Goal: Navigation & Orientation: Find specific page/section

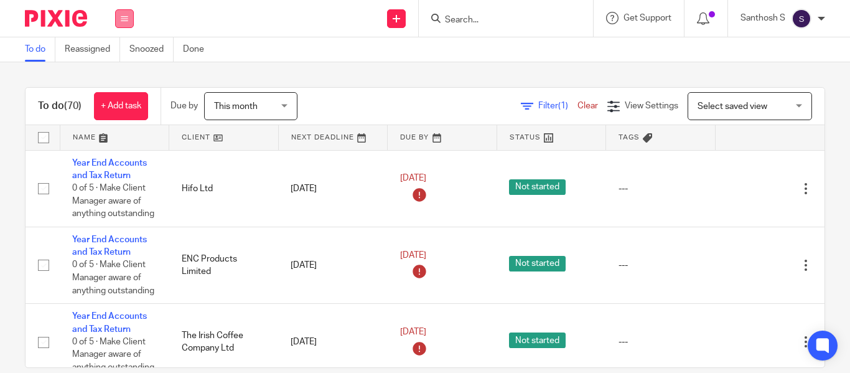
click at [131, 26] on button at bounding box center [124, 18] width 19 height 19
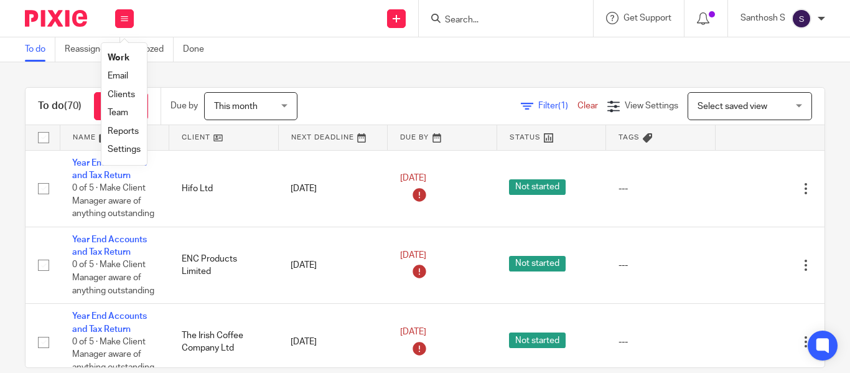
click at [134, 95] on link "Clients" at bounding box center [121, 94] width 27 height 9
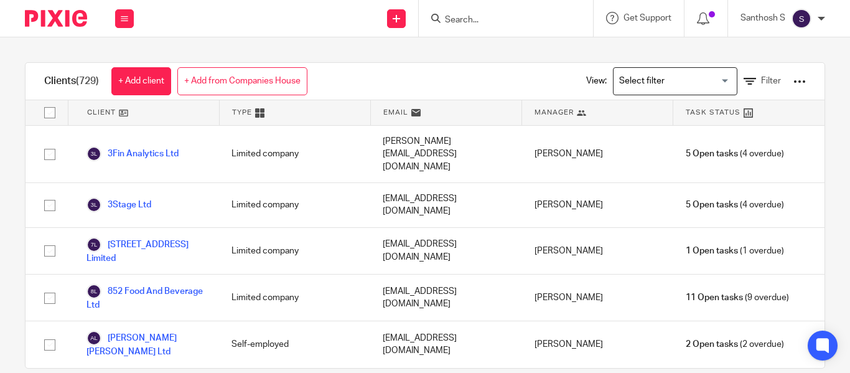
click at [658, 93] on div "Loading..." at bounding box center [675, 81] width 124 height 28
click at [682, 79] on input "Search for option" at bounding box center [672, 81] width 115 height 22
click at [705, 81] on input "Search for option" at bounding box center [672, 81] width 115 height 22
click at [707, 81] on input "Search for option" at bounding box center [672, 81] width 115 height 22
click at [701, 86] on input "Search for option" at bounding box center [672, 81] width 115 height 22
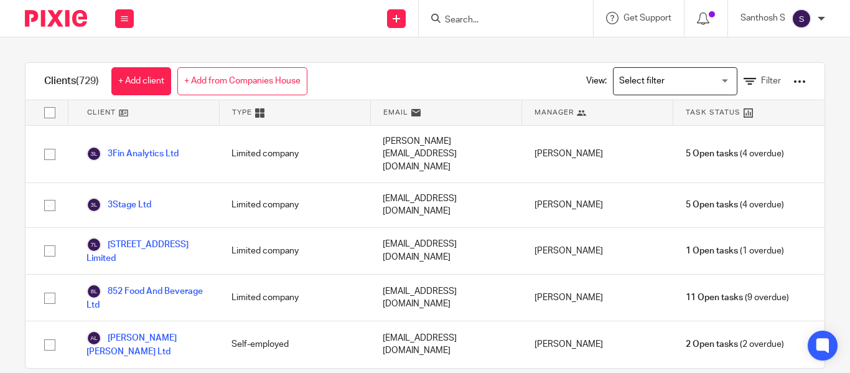
click at [706, 85] on input "Search for option" at bounding box center [672, 81] width 115 height 22
click at [485, 60] on div "Clients (729) + Add client + Add from Companies House View: Loading... Filter C…" at bounding box center [425, 204] width 850 height 335
click at [709, 83] on input "Search for option" at bounding box center [672, 81] width 115 height 22
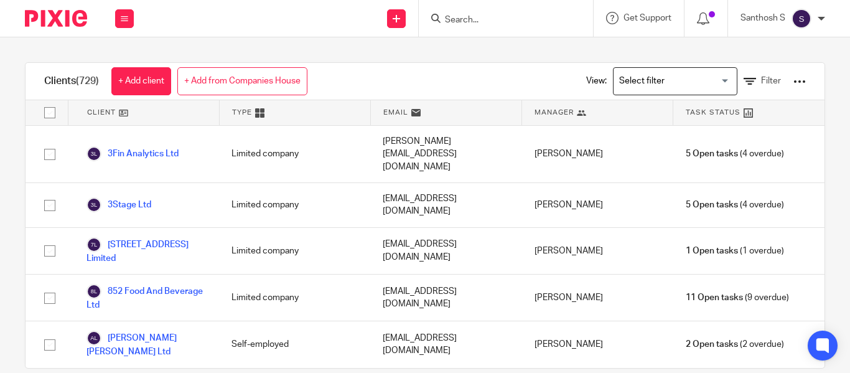
click at [709, 83] on input "Search for option" at bounding box center [672, 81] width 115 height 22
click at [710, 83] on input "Search for option" at bounding box center [672, 81] width 115 height 22
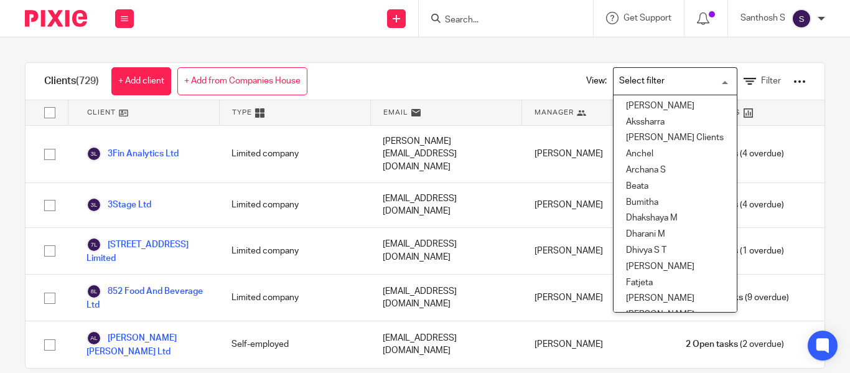
click at [710, 83] on input "Search for option" at bounding box center [672, 81] width 115 height 22
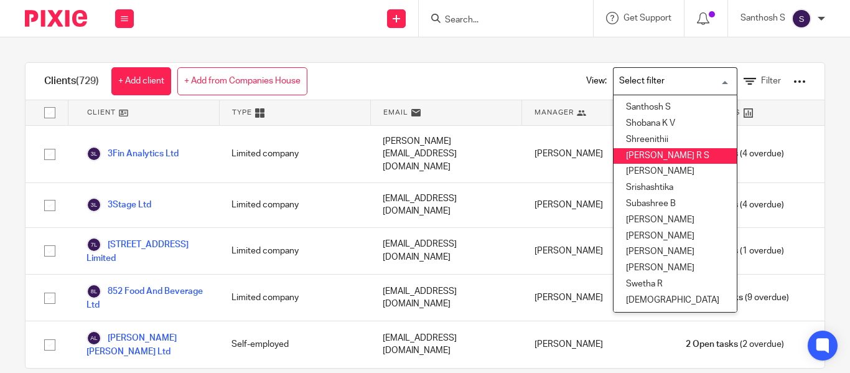
scroll to position [533, 0]
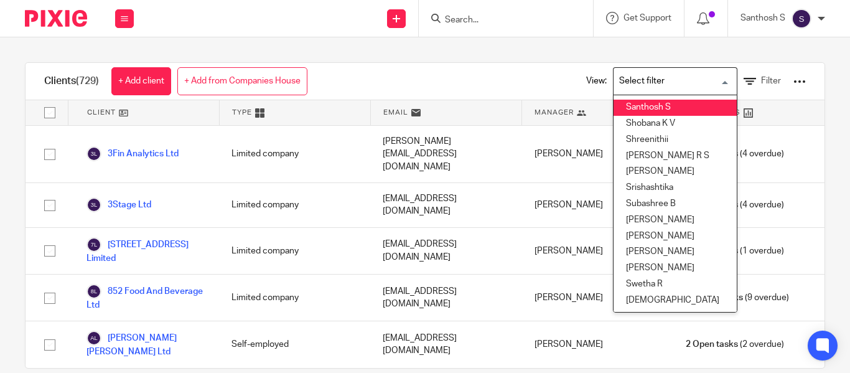
click at [635, 101] on li "Santhosh S" at bounding box center [675, 108] width 123 height 16
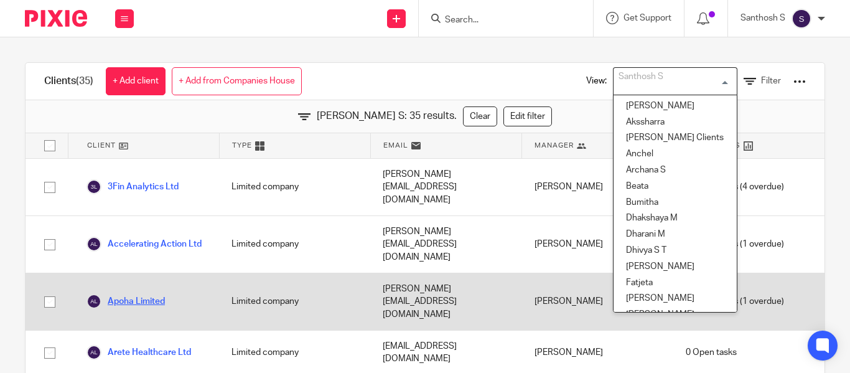
scroll to position [331, 0]
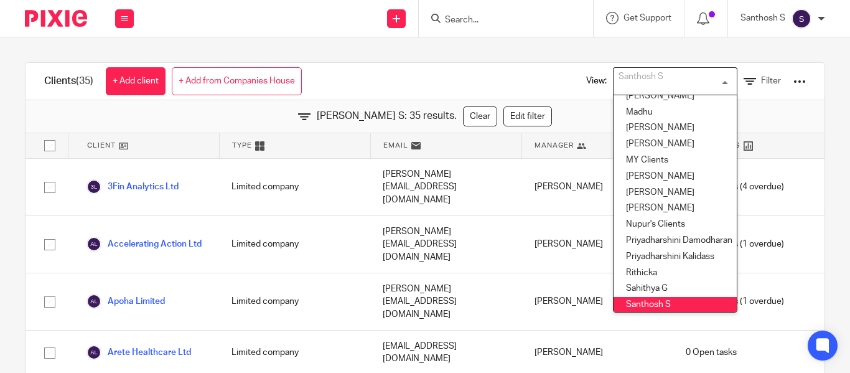
click at [500, 48] on div "Clients (35) + Add client + Add from Companies House View: Santhosh S Loading..…" at bounding box center [425, 204] width 850 height 335
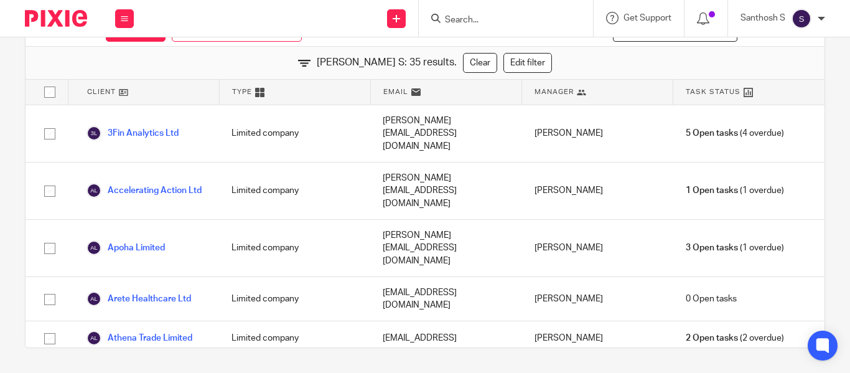
scroll to position [0, 0]
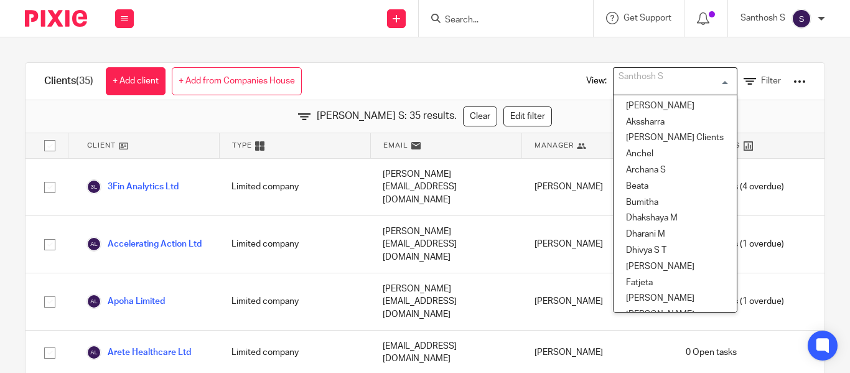
click at [647, 86] on div "Santhosh S" at bounding box center [673, 80] width 118 height 24
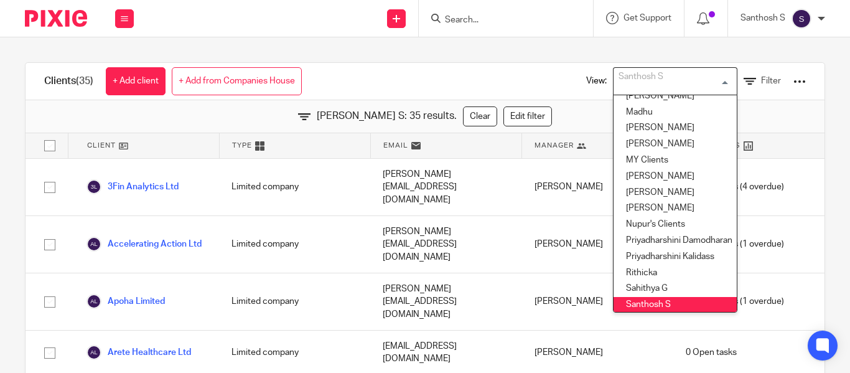
click at [568, 77] on div "View: Santhosh S Loading... Aishwarya Akssharra Alex Gabriel's Clients Anchel A…" at bounding box center [687, 81] width 238 height 37
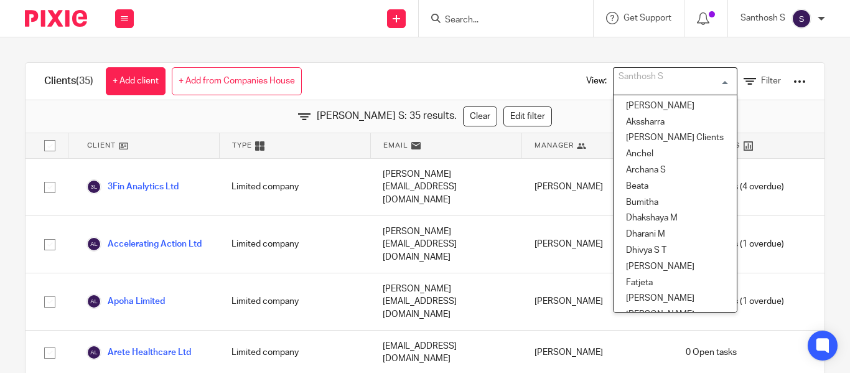
click at [672, 86] on input "Search for option" at bounding box center [672, 81] width 115 height 22
click at [771, 79] on div "View: Santhosh S Loading... Aishwarya Akssharra Alex Gabriel's Clients Anchel A…" at bounding box center [687, 81] width 238 height 37
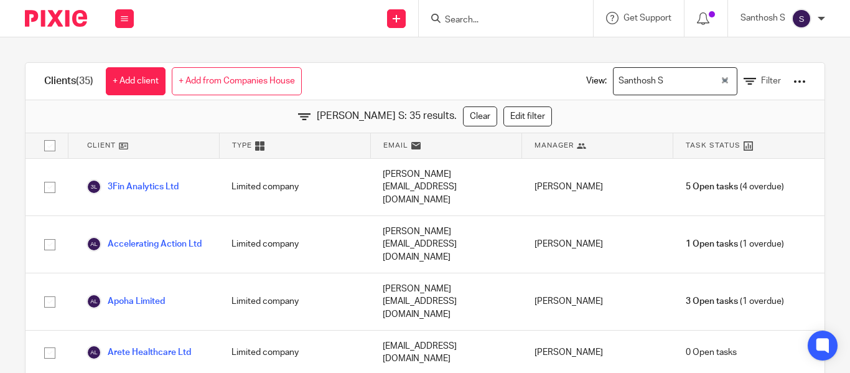
click at [794, 79] on div at bounding box center [800, 81] width 12 height 12
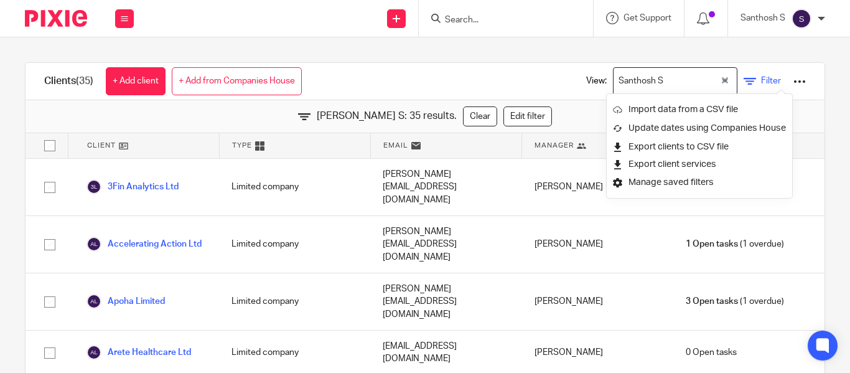
click at [761, 79] on span "Filter" at bounding box center [771, 81] width 20 height 9
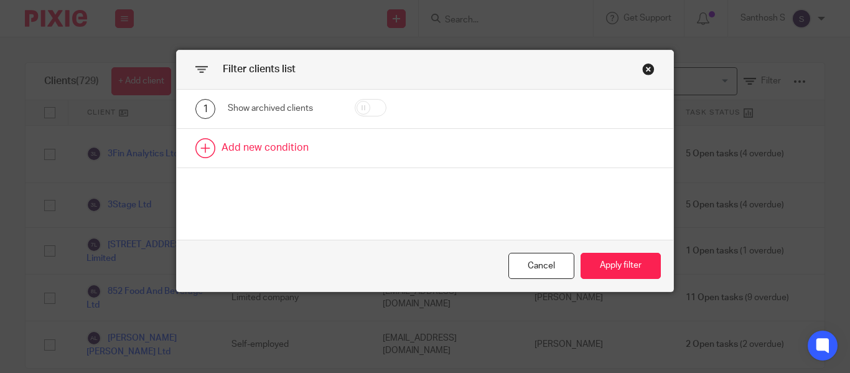
click at [247, 155] on link at bounding box center [425, 148] width 497 height 39
click at [250, 155] on div "Field" at bounding box center [277, 152] width 78 height 26
click at [643, 77] on div "Filter clients list" at bounding box center [425, 69] width 497 height 39
click at [645, 72] on div "Close this dialog window" at bounding box center [648, 69] width 12 height 12
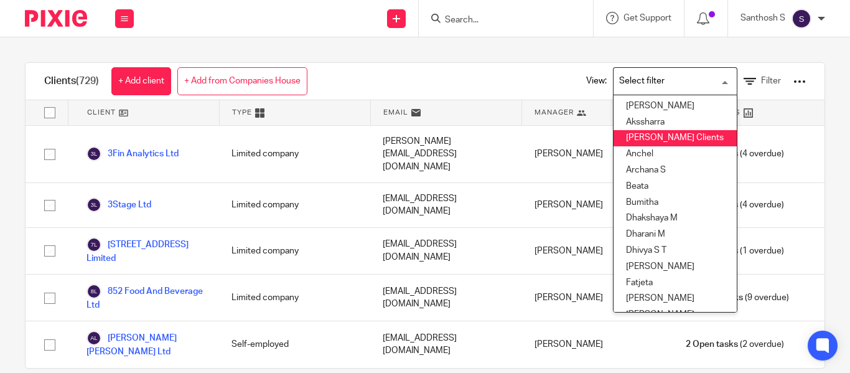
click at [640, 72] on input "Search for option" at bounding box center [672, 81] width 115 height 22
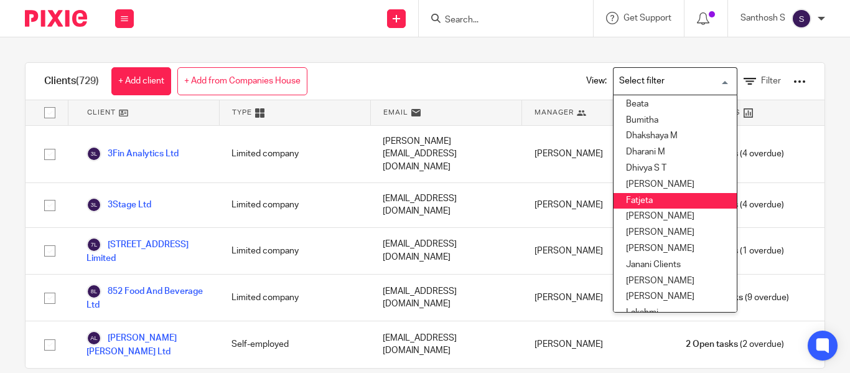
scroll to position [83, 0]
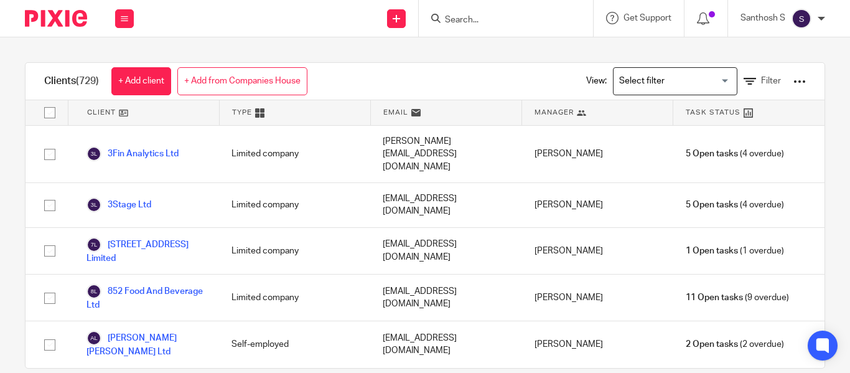
click at [483, 53] on div "Clients (729) + Add client + Add from Companies House View: Loading... Filter C…" at bounding box center [425, 204] width 850 height 335
click at [510, 25] on input "Search" at bounding box center [500, 20] width 112 height 11
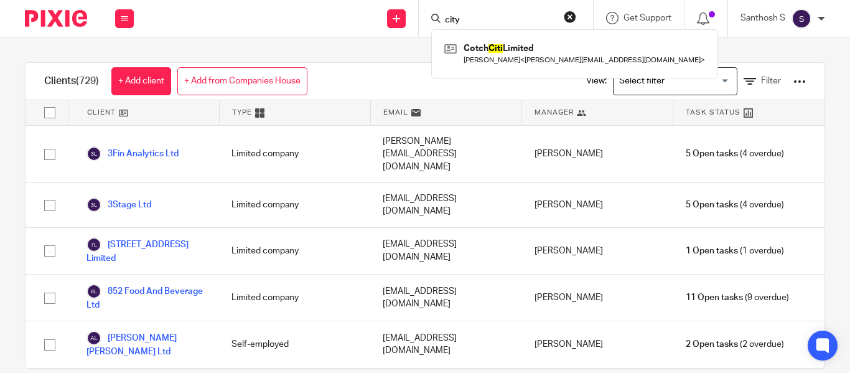
type input "city"
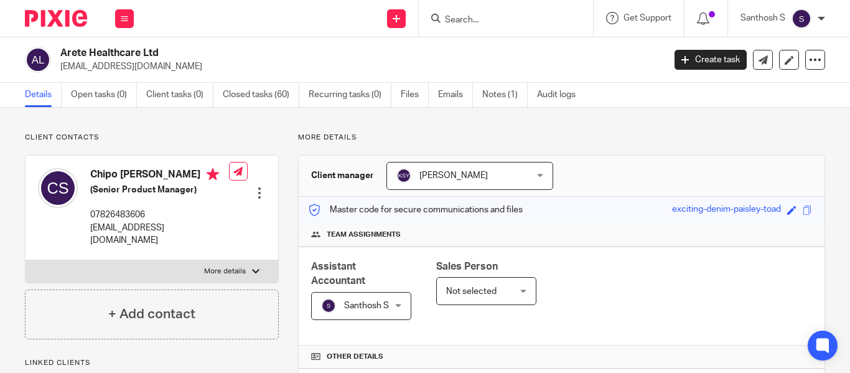
drag, startPoint x: 163, startPoint y: 53, endPoint x: 87, endPoint y: 52, distance: 76.6
click at [62, 55] on h2 "Arete Healthcare Ltd" at bounding box center [298, 53] width 477 height 13
copy h2 "Arete Healthcare Ltd"
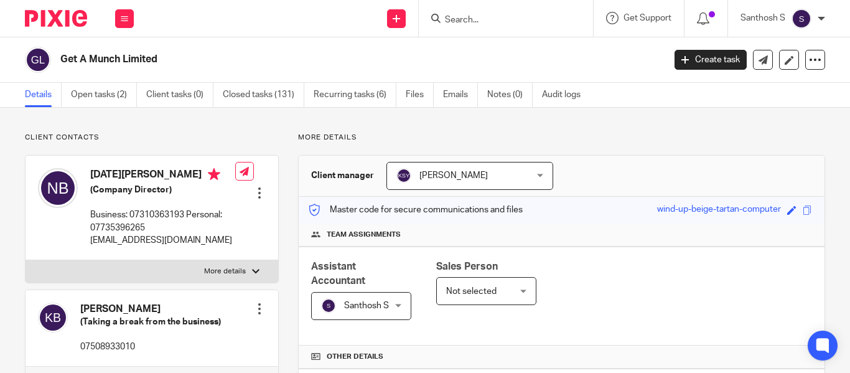
drag, startPoint x: 162, startPoint y: 57, endPoint x: 55, endPoint y: 54, distance: 107.1
click at [55, 54] on div "Get A Munch Limited" at bounding box center [340, 60] width 631 height 26
copy div "Get A Munch Limited"
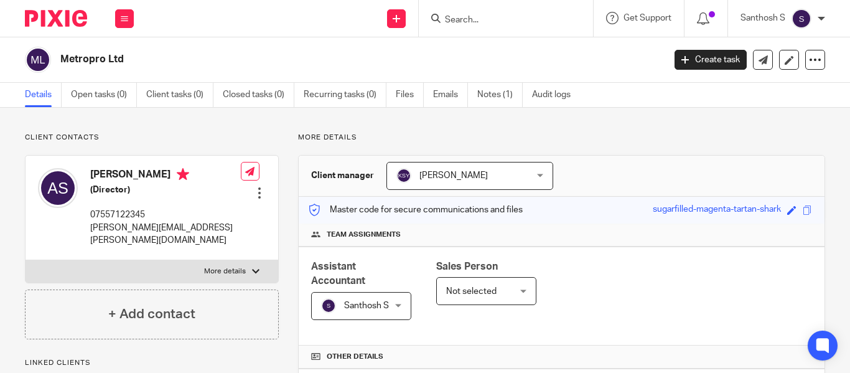
drag, startPoint x: 128, startPoint y: 59, endPoint x: 57, endPoint y: 62, distance: 71.6
click at [57, 62] on div "Metropro Ltd" at bounding box center [340, 60] width 631 height 26
copy h2 "Metropro Ltd"
